Goal: Transaction & Acquisition: Book appointment/travel/reservation

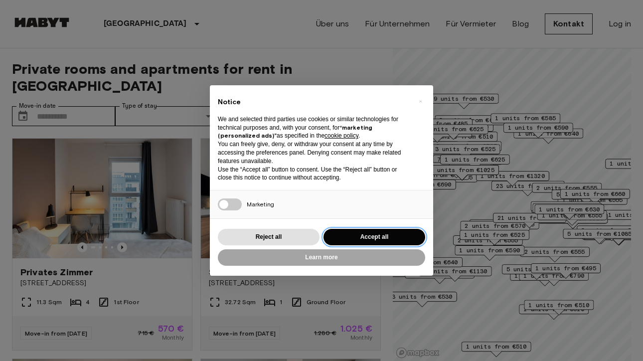
click at [345, 237] on button "Accept all" at bounding box center [374, 237] width 102 height 16
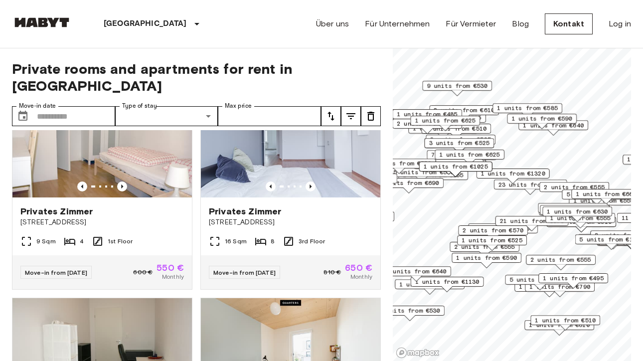
scroll to position [519, 0]
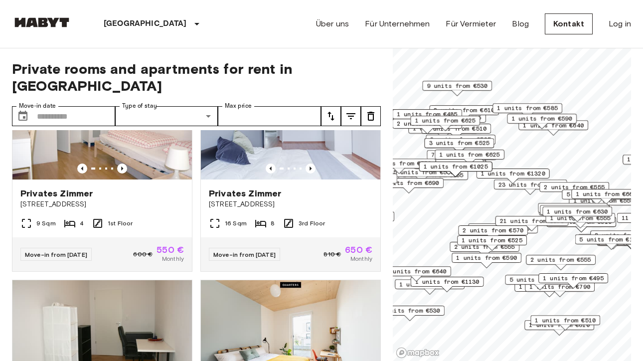
click at [507, 181] on div "Map marker" at bounding box center [512, 180] width 11 height 5
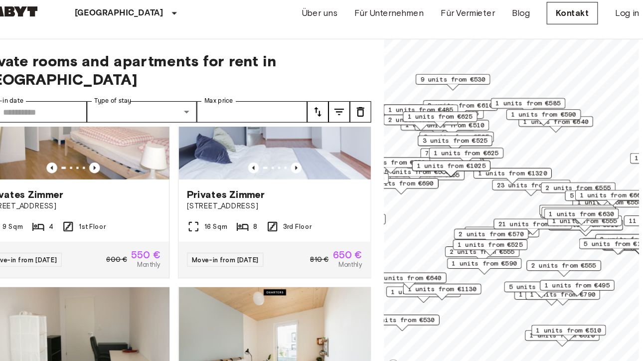
click at [501, 104] on span "1 units from €585" at bounding box center [527, 108] width 61 height 9
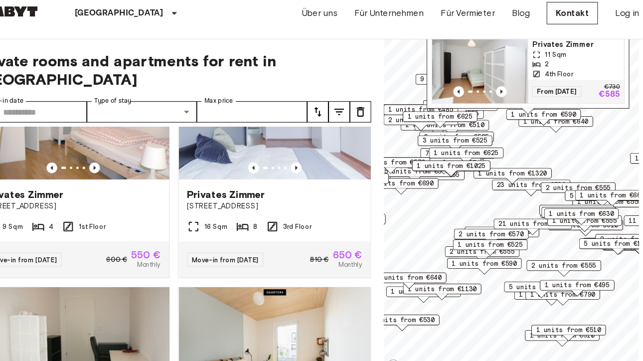
click at [518, 117] on div "Eschengraben 1, 13189 Berlin, GER 1 units Privates Zimmer 11 Sqm 2 4th Floor Fr…" at bounding box center [526, 60] width 189 height 116
click at [468, 120] on span "1 units from €625" at bounding box center [444, 120] width 61 height 9
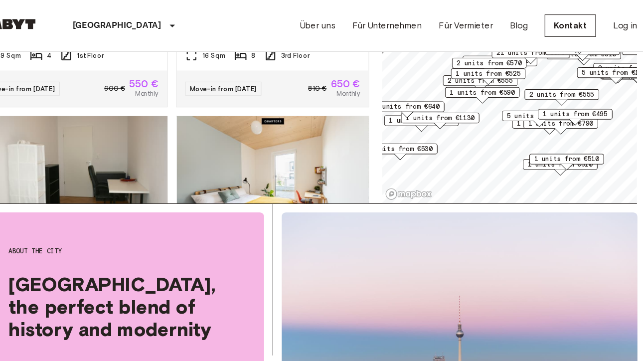
scroll to position [164, 0]
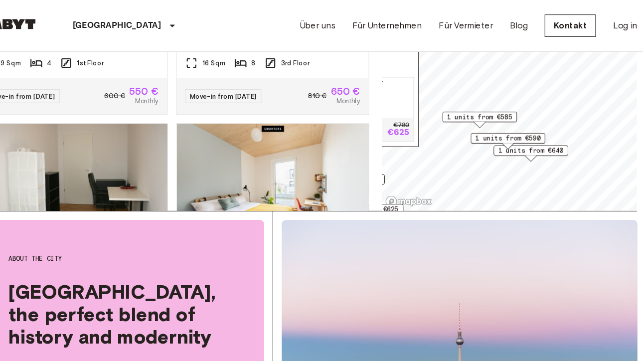
click at [530, 138] on div "1 units from €590" at bounding box center [510, 131] width 70 height 15
click at [538, 138] on div "1 units from €590" at bounding box center [510, 131] width 70 height 15
click at [509, 128] on span "1 units from €590" at bounding box center [510, 129] width 61 height 9
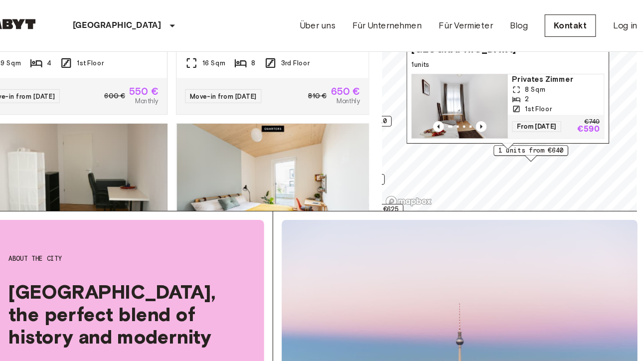
click at [507, 138] on div "Map marker" at bounding box center [510, 135] width 11 height 5
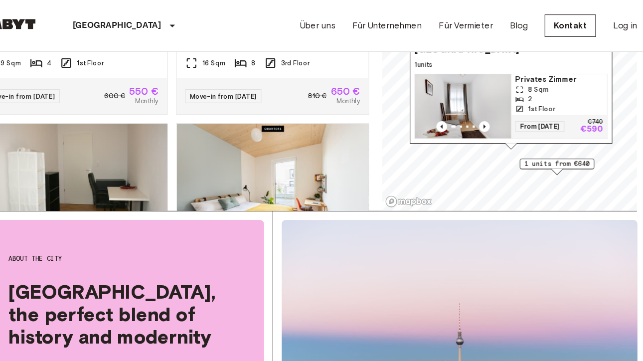
click at [527, 151] on span "1 units from €640" at bounding box center [556, 152] width 61 height 9
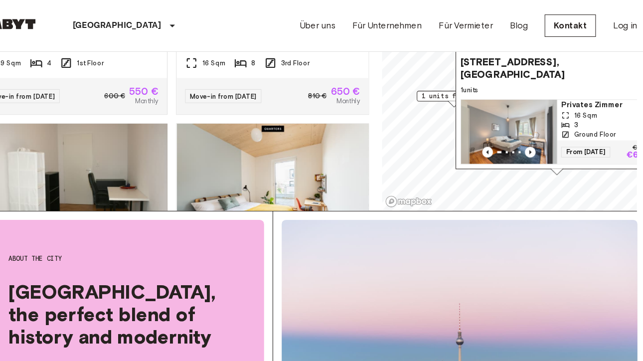
click at [445, 88] on span "1 units from €585" at bounding box center [459, 89] width 61 height 9
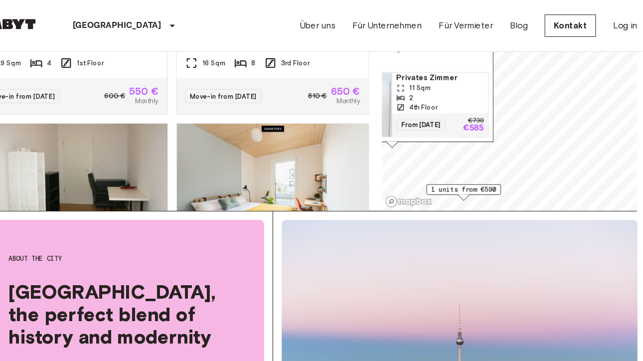
click at [402, 185] on div "11 units from €570 7 units from €950 4 units from €530 2 units from €555 6 unit…" at bounding box center [512, 40] width 238 height 313
